Goal: Task Accomplishment & Management: Use online tool/utility

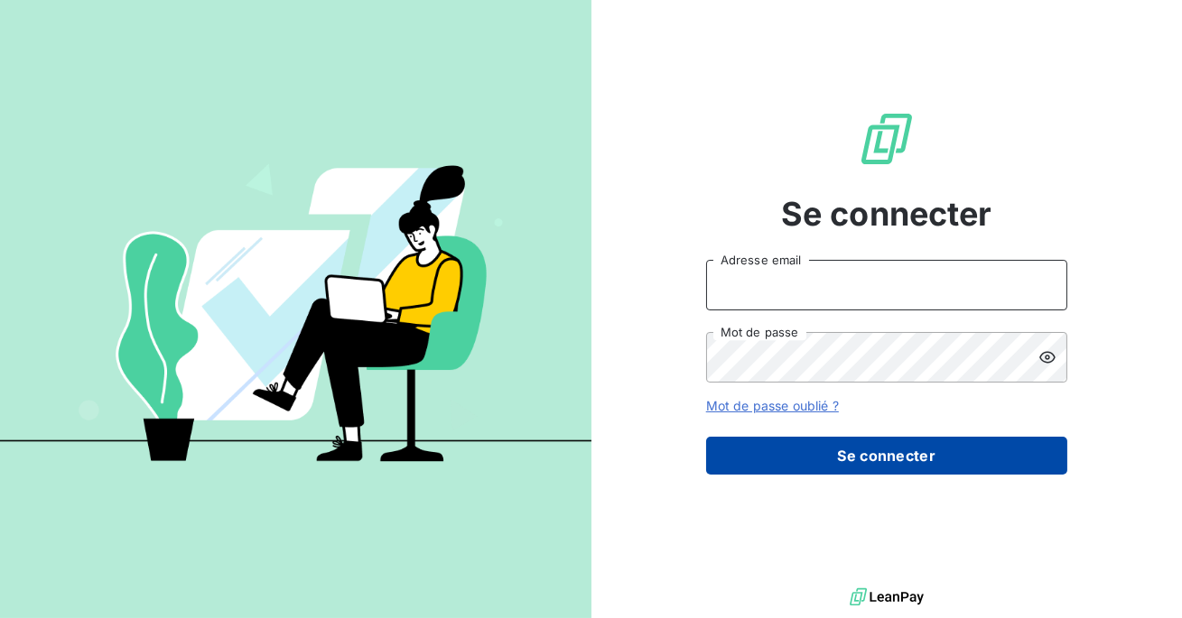
type input "admin@siloglocation"
click at [915, 452] on button "Se connecter" at bounding box center [886, 456] width 361 height 38
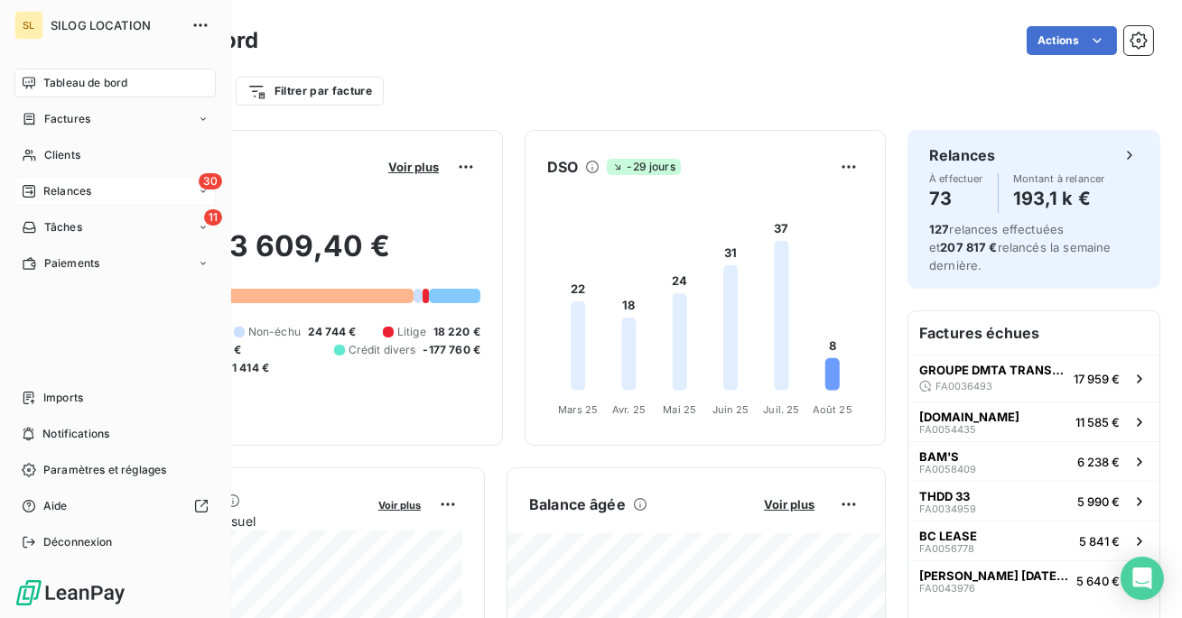
click at [39, 183] on div "Relances" at bounding box center [57, 191] width 70 height 16
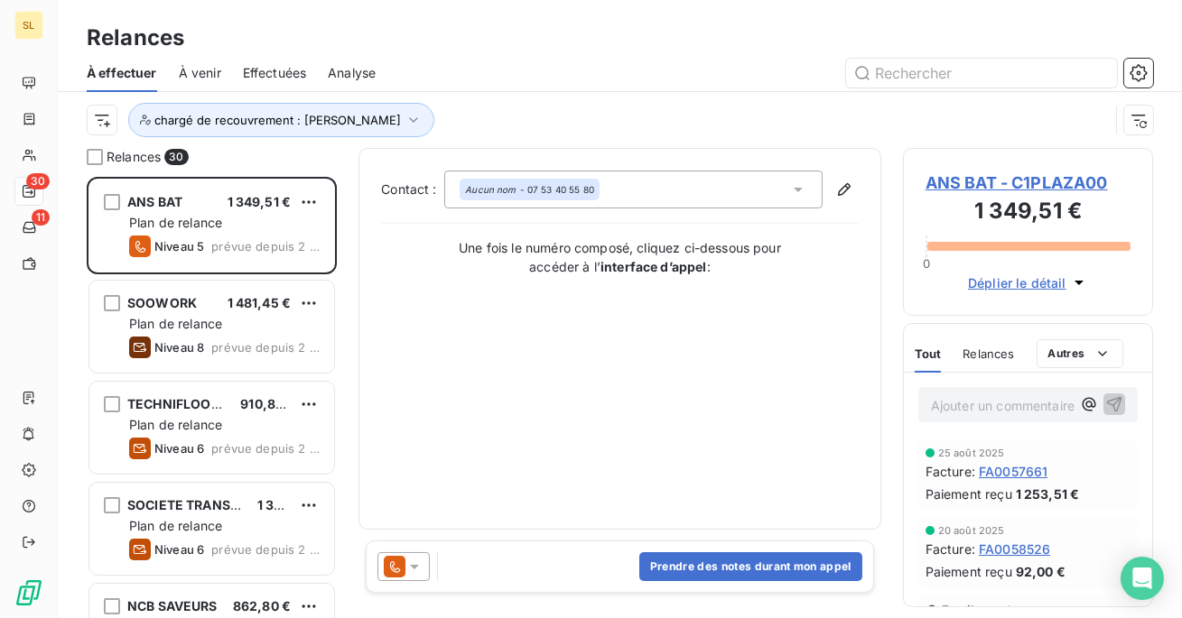
scroll to position [441, 250]
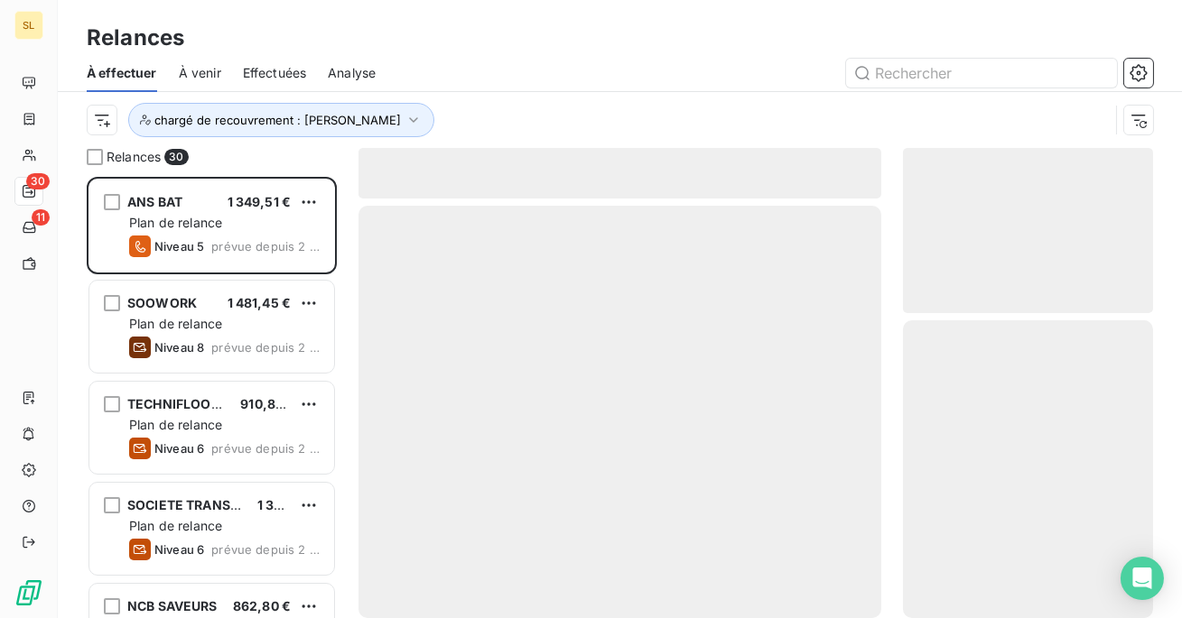
scroll to position [441, 250]
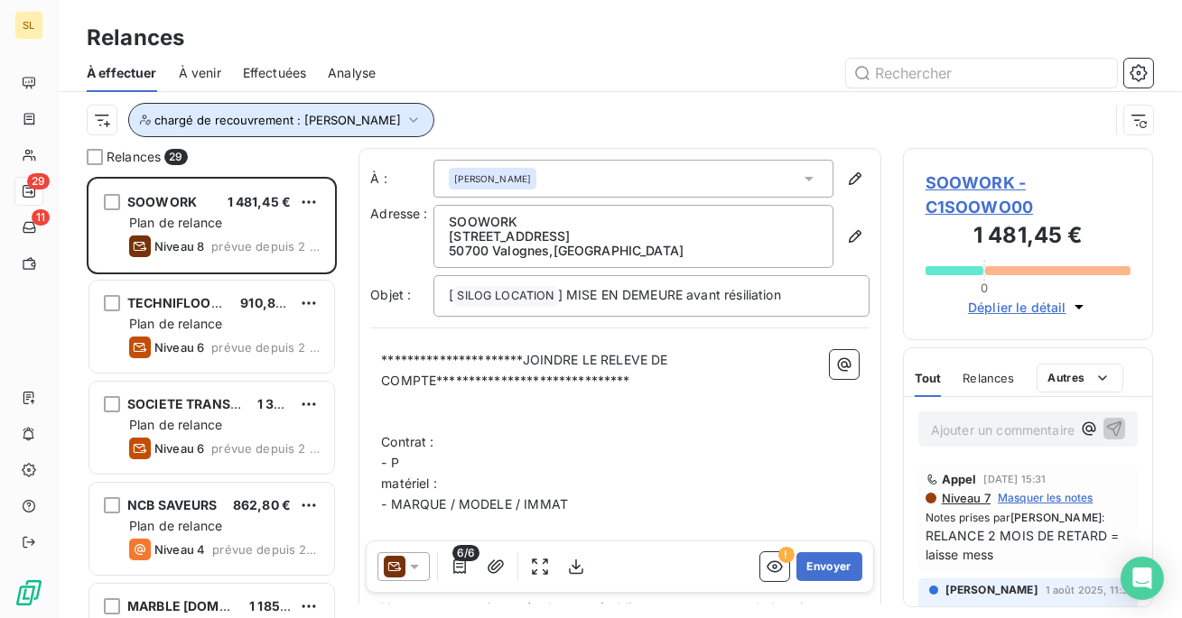
click at [225, 107] on button "chargé de recouvrement : [PERSON_NAME]" at bounding box center [281, 120] width 306 height 34
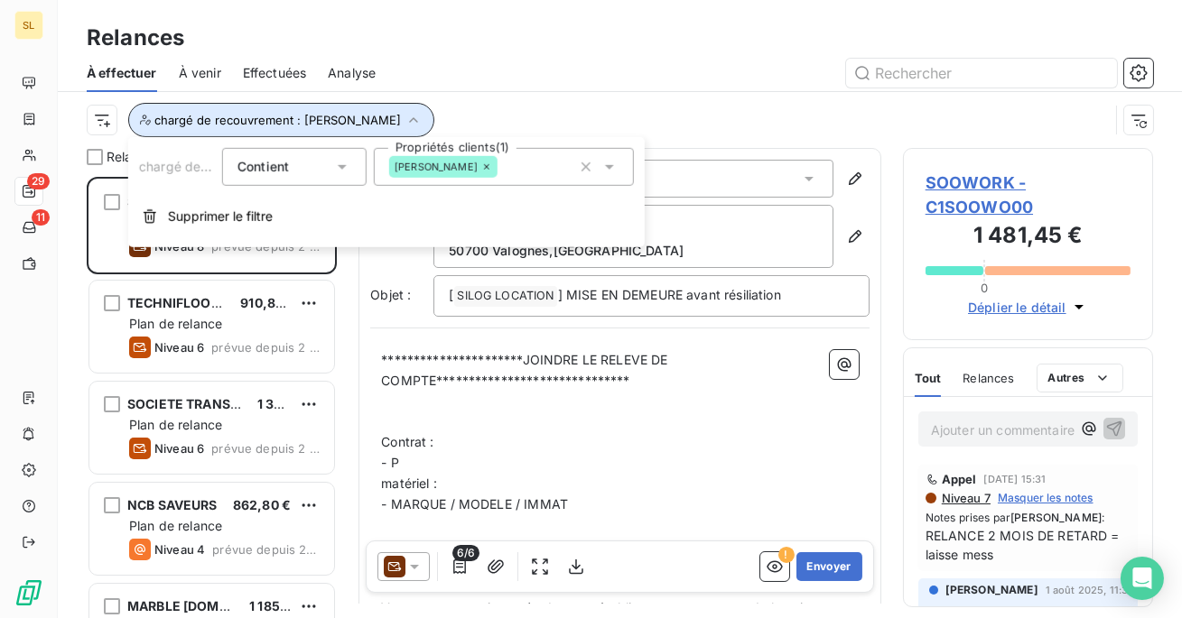
click at [314, 123] on span "chargé de recouvrement : [PERSON_NAME]" at bounding box center [277, 120] width 246 height 14
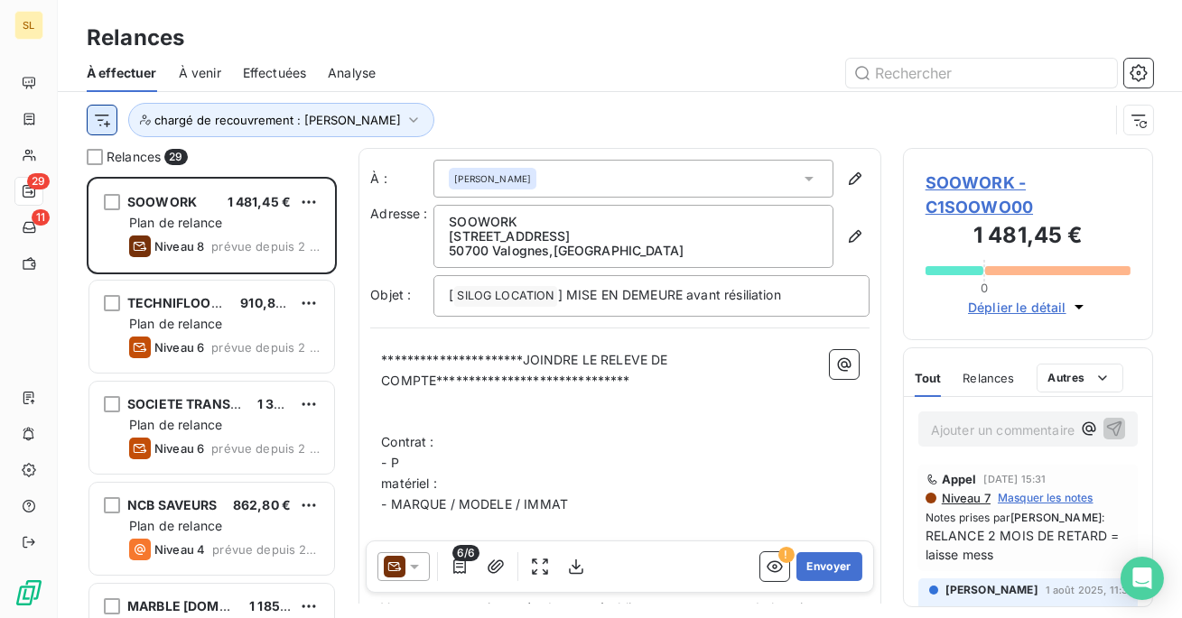
click at [107, 117] on html "**********" at bounding box center [591, 309] width 1182 height 618
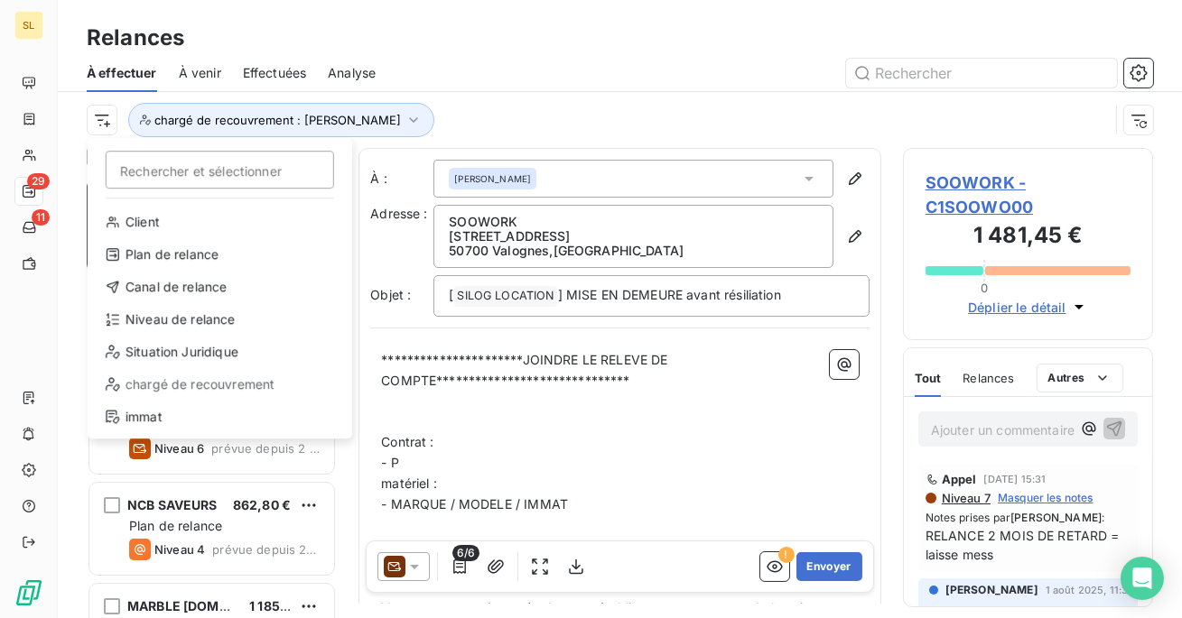
click at [469, 103] on html "**********" at bounding box center [591, 309] width 1182 height 618
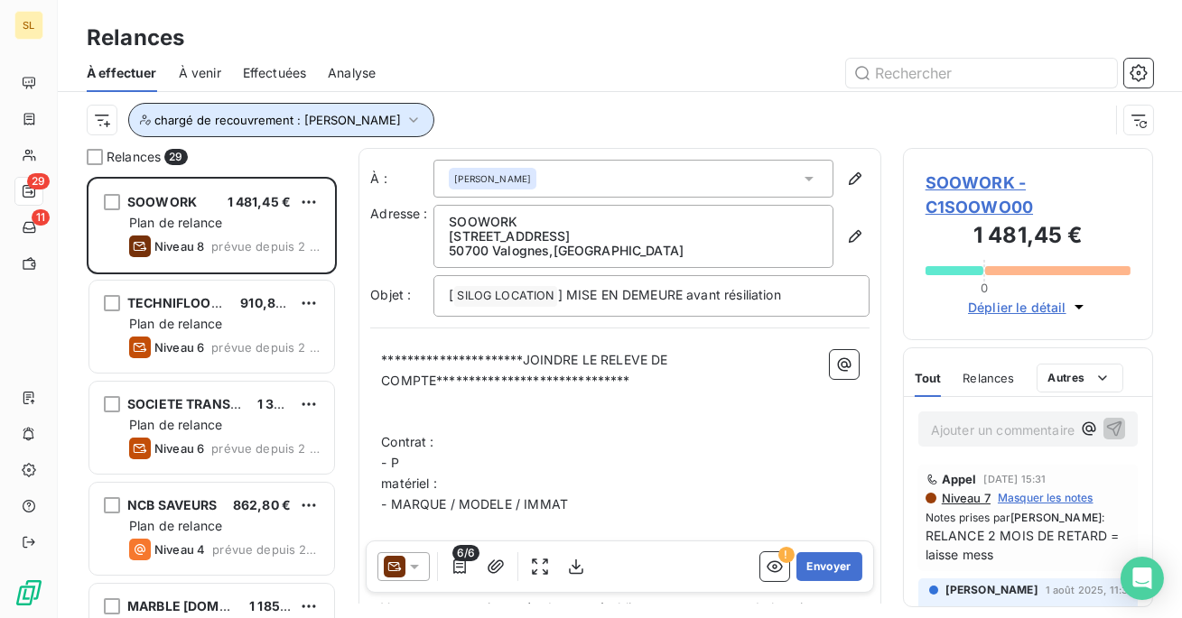
click at [378, 111] on button "chargé de recouvrement : [PERSON_NAME]" at bounding box center [281, 120] width 306 height 34
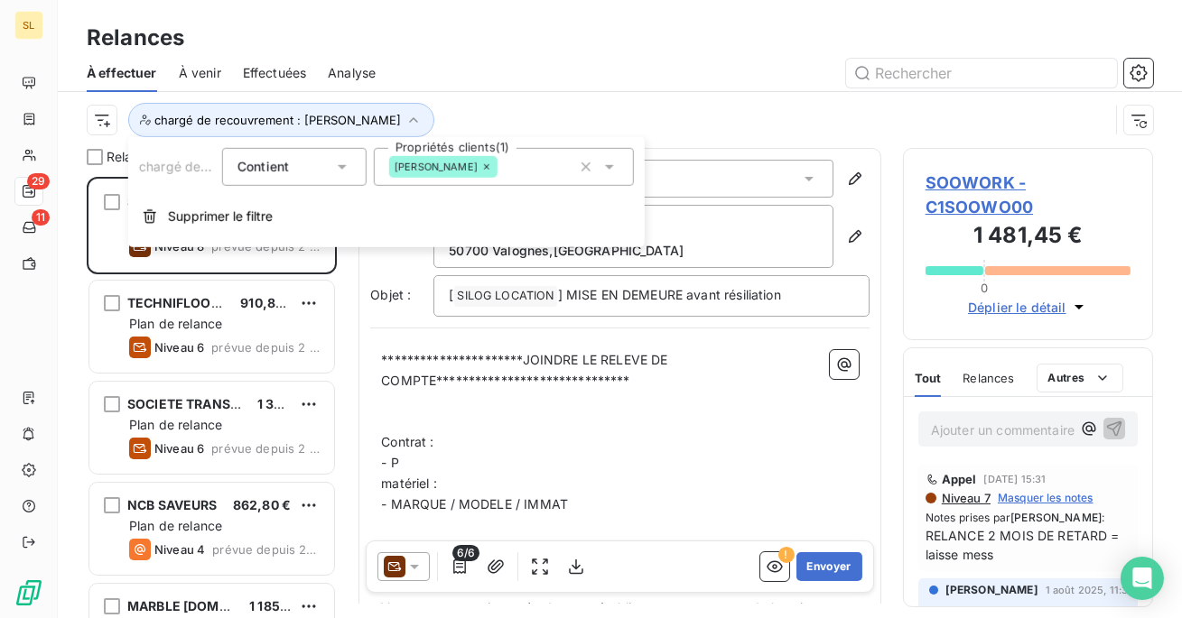
click at [490, 163] on div "[PERSON_NAME]" at bounding box center [504, 167] width 260 height 38
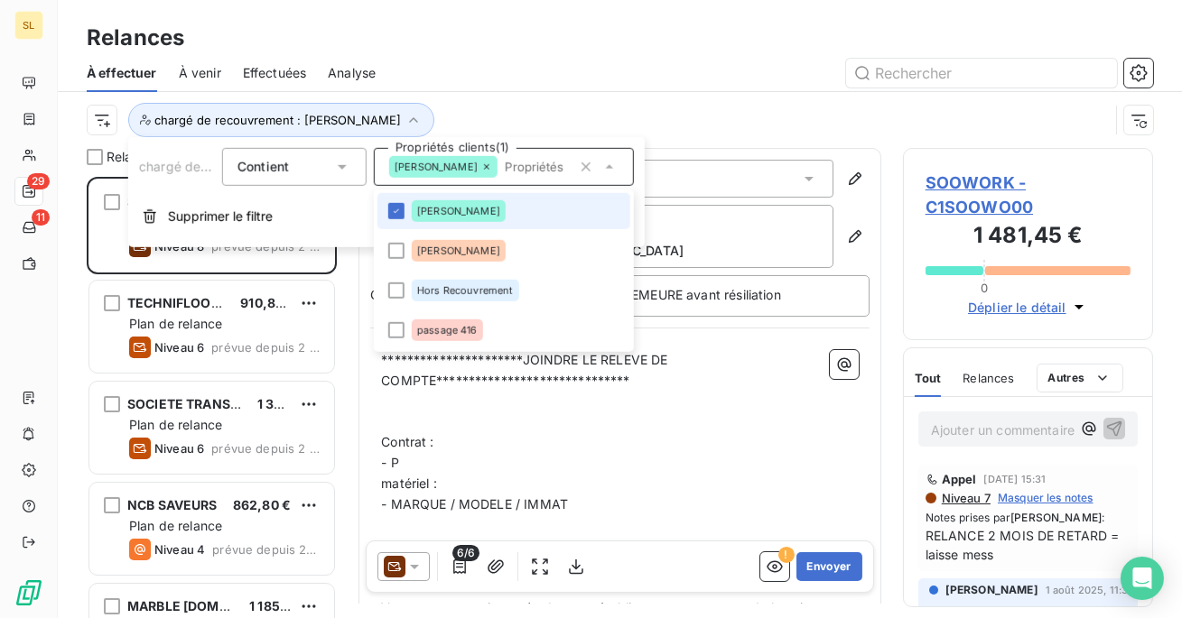
click at [525, 90] on div "À effectuer À venir Effectuées Analyse" at bounding box center [620, 73] width 1124 height 38
